Goal: Information Seeking & Learning: Understand process/instructions

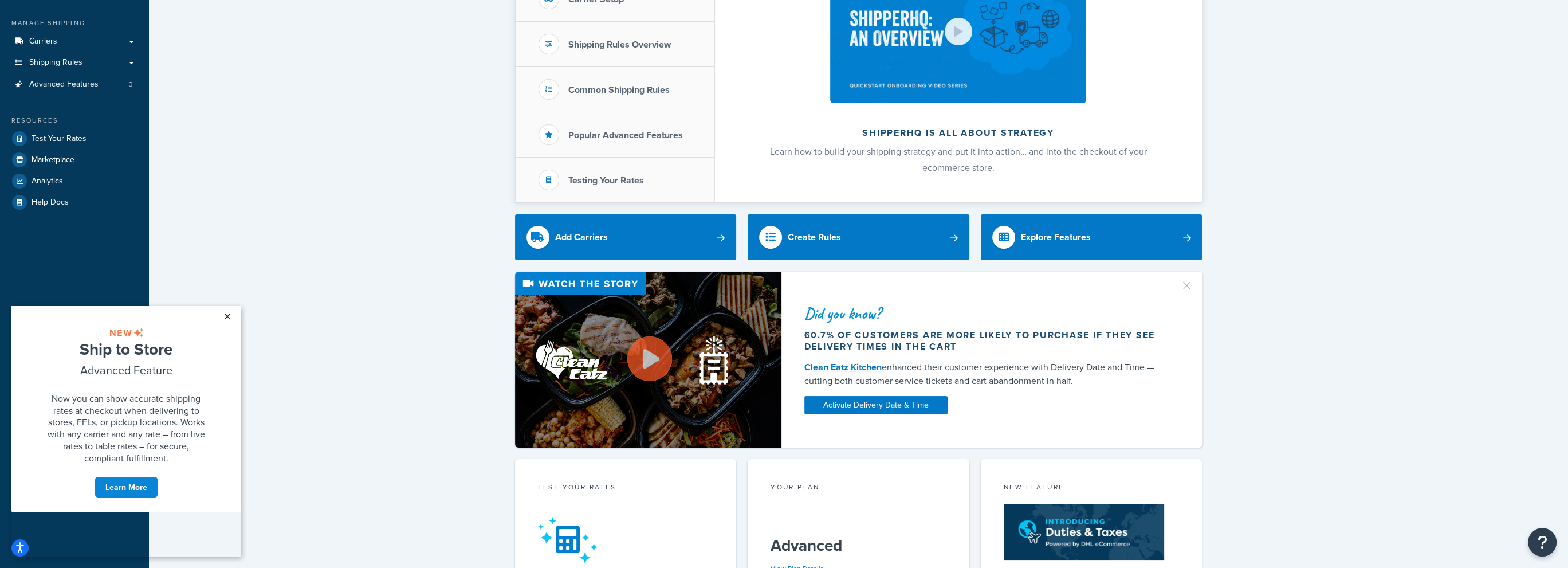
click at [229, 319] on link "×" at bounding box center [227, 316] width 20 height 21
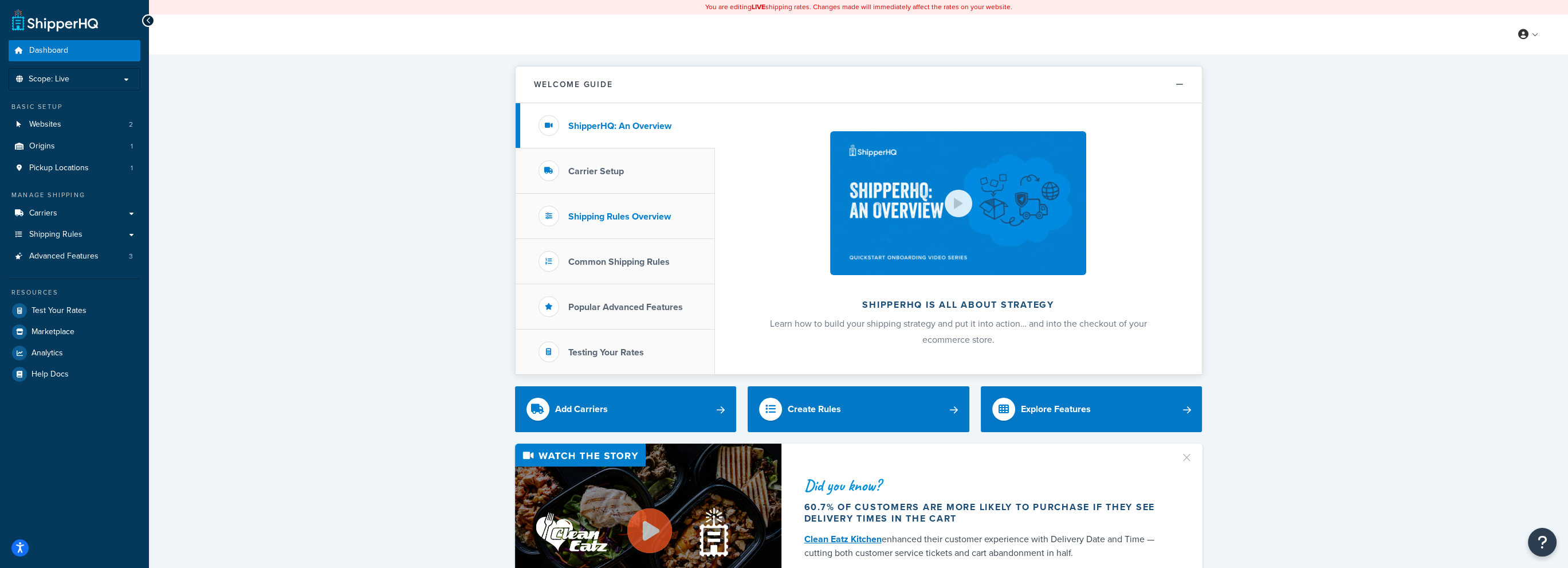
click at [630, 208] on li "Shipping Rules Overview" at bounding box center [615, 216] width 199 height 46
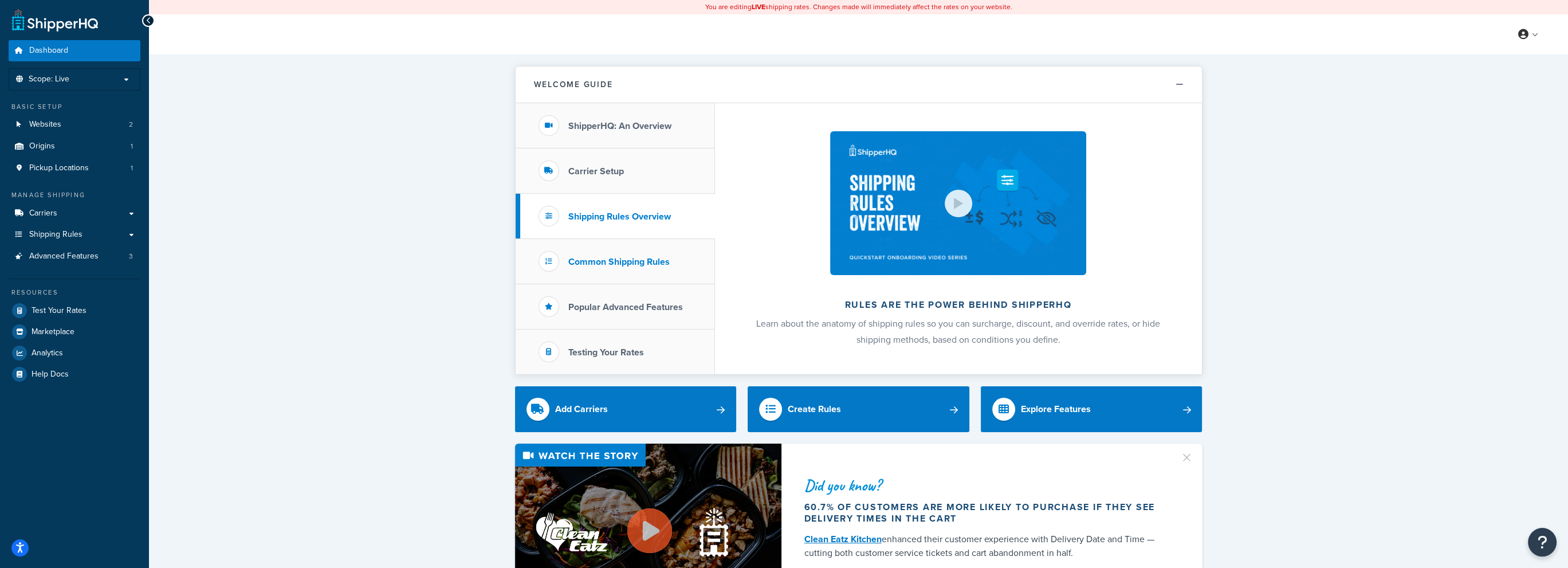
click at [619, 269] on li "Common Shipping Rules" at bounding box center [615, 261] width 199 height 46
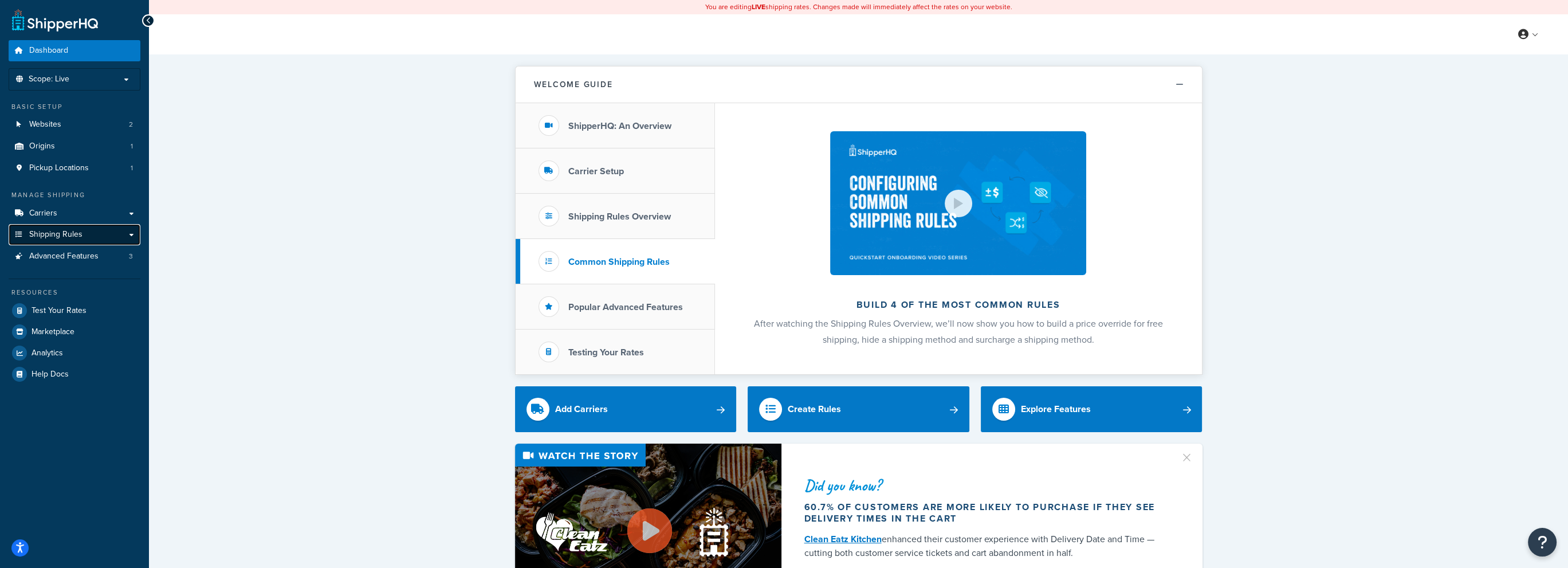
click at [73, 230] on span "Shipping Rules" at bounding box center [56, 235] width 53 height 10
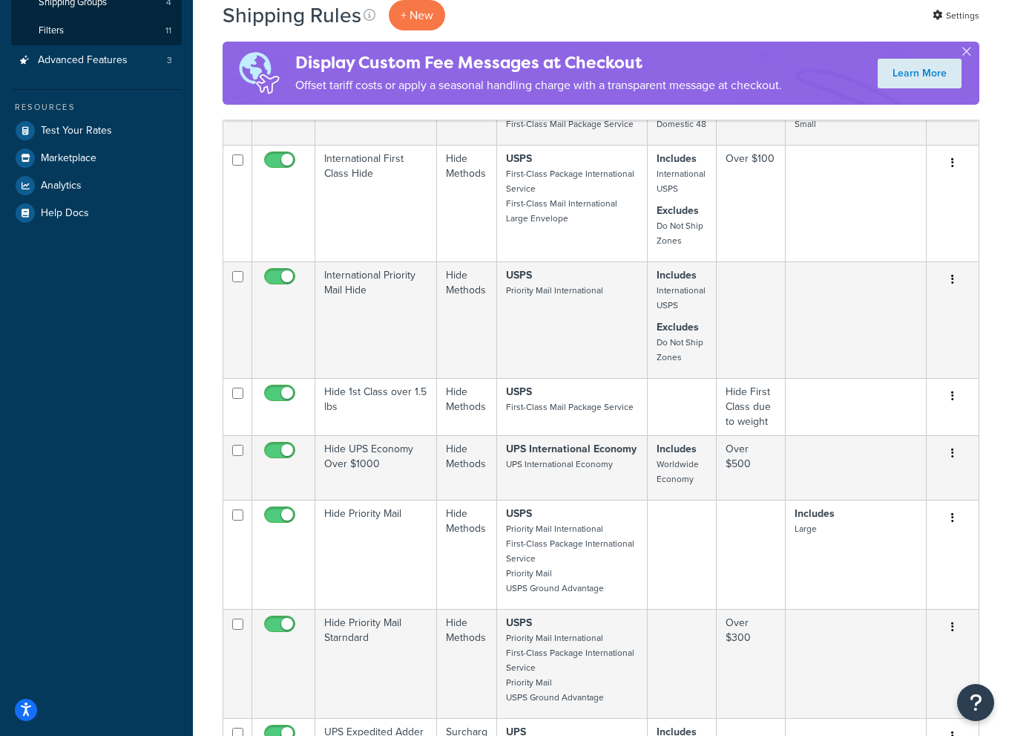
scroll to position [223, 0]
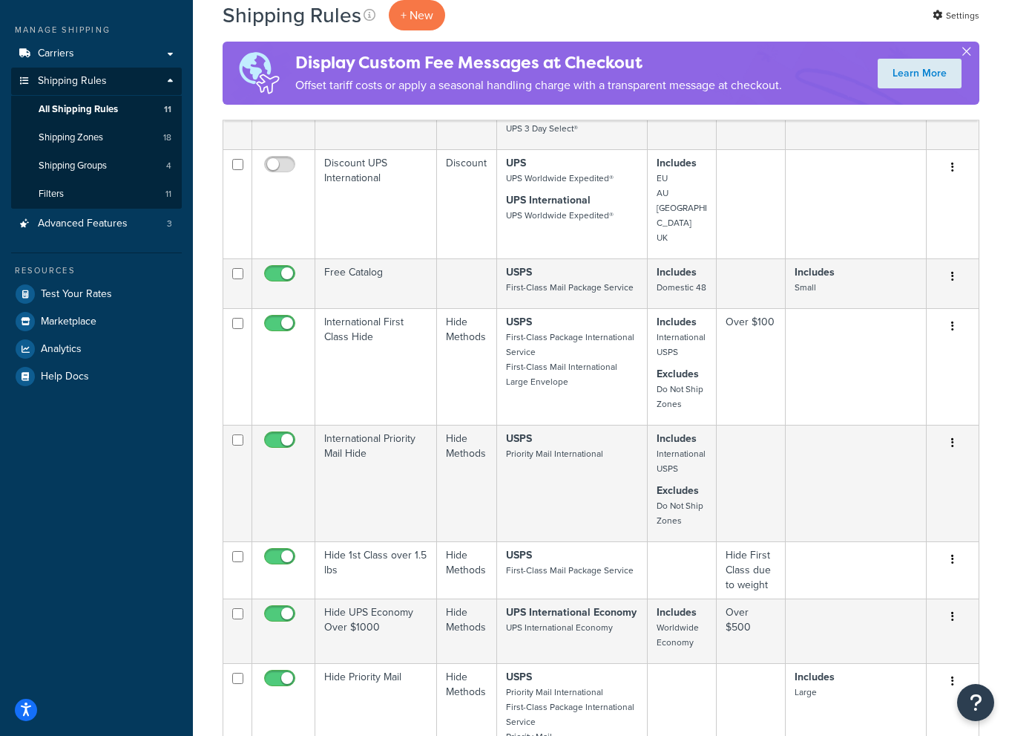
click at [965, 53] on button "button" at bounding box center [967, 55] width 4 height 4
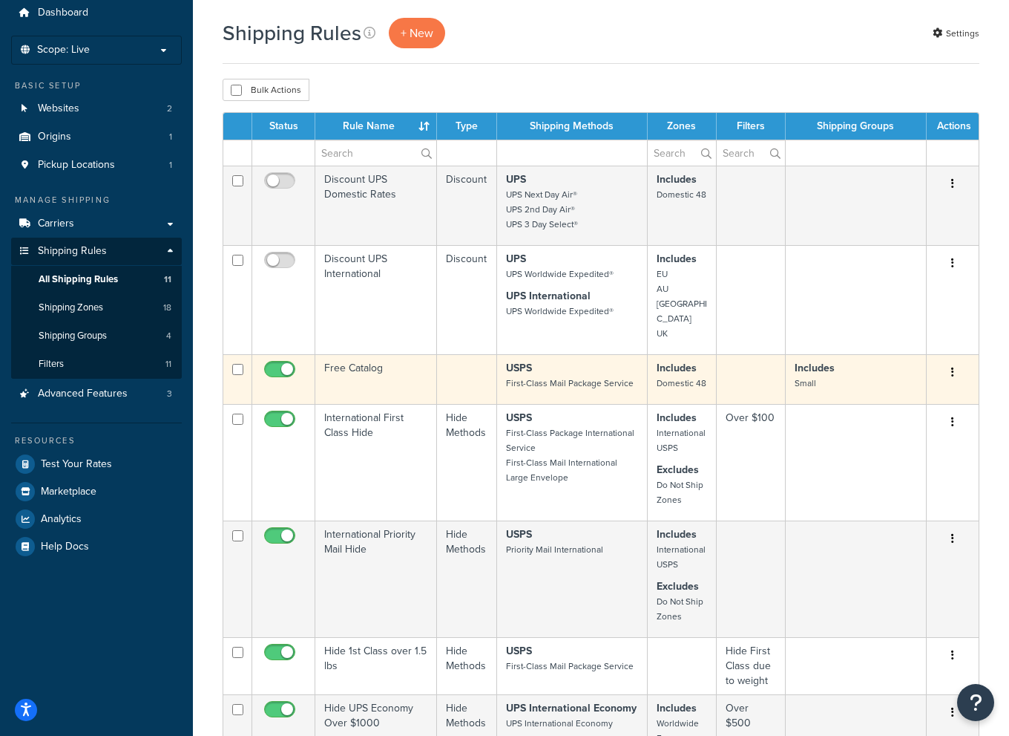
scroll to position [0, 0]
